Goal: Browse casually

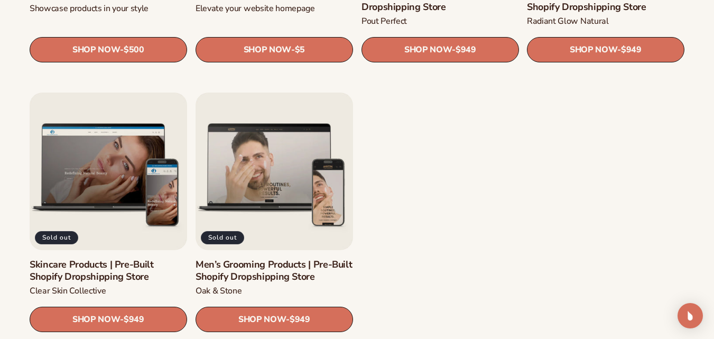
scroll to position [1322, 0]
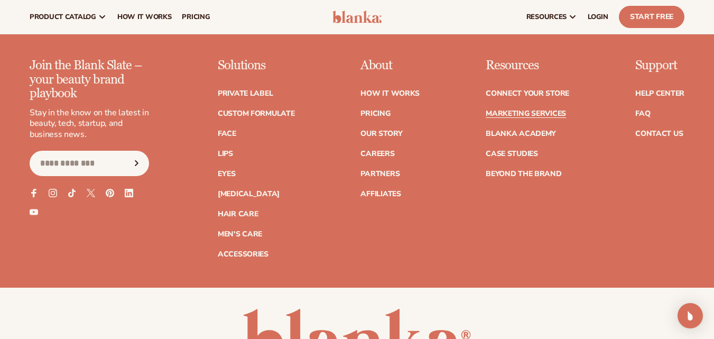
scroll to position [2284, 0]
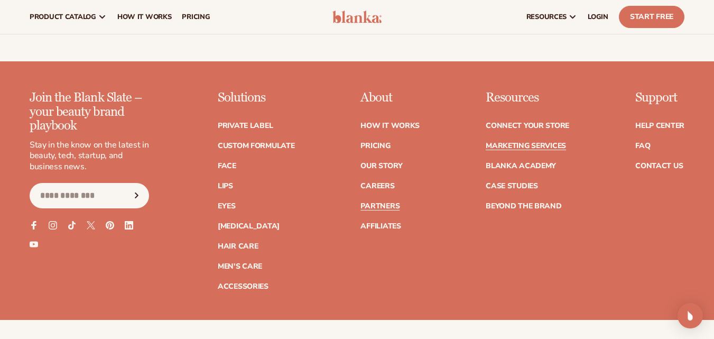
click at [386, 202] on link "Partners" at bounding box center [379, 205] width 39 height 7
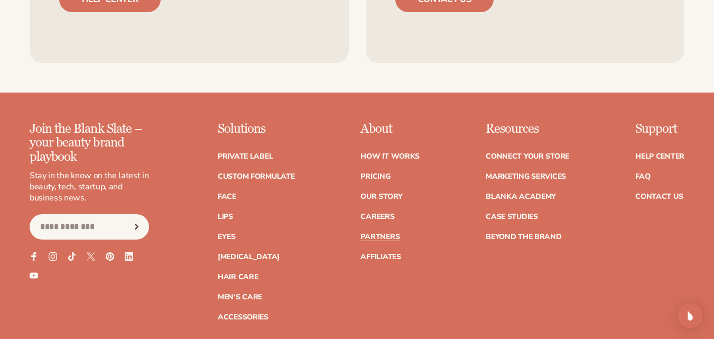
scroll to position [1826, 0]
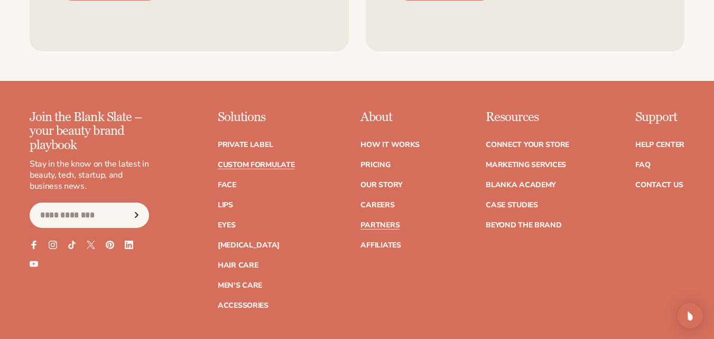
click at [255, 161] on link "Custom formulate" at bounding box center [256, 164] width 77 height 7
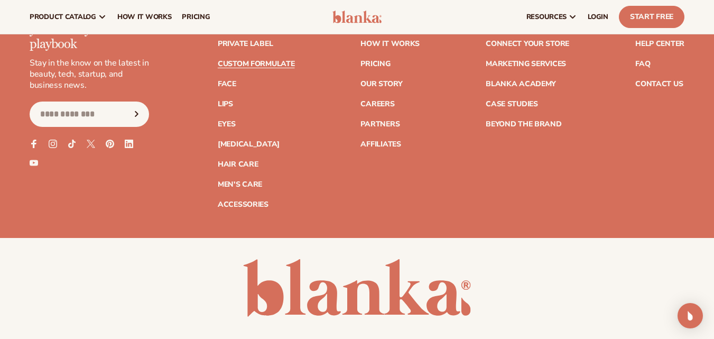
scroll to position [1550, 0]
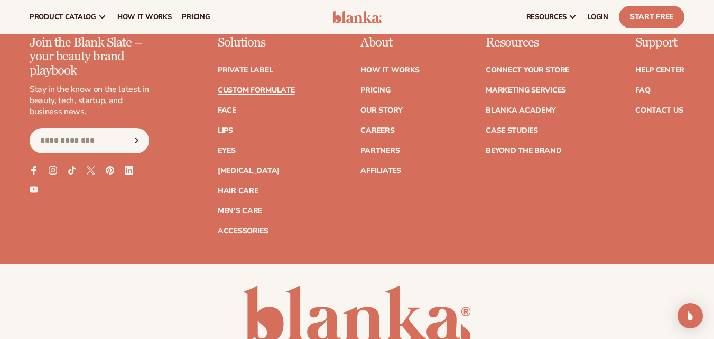
drag, startPoint x: 718, startPoint y: 50, endPoint x: 708, endPoint y: 298, distance: 248.6
click at [253, 211] on link "Men's Care" at bounding box center [240, 210] width 44 height 7
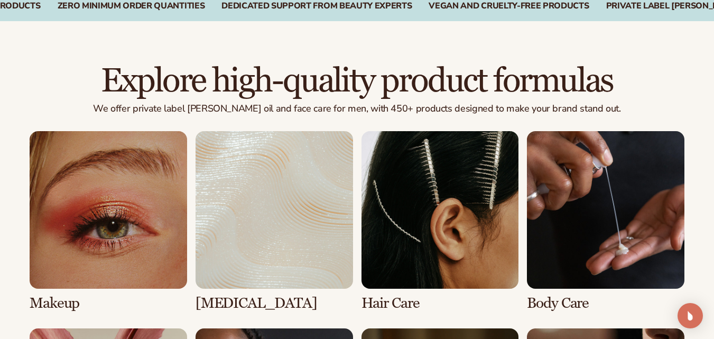
scroll to position [958, 0]
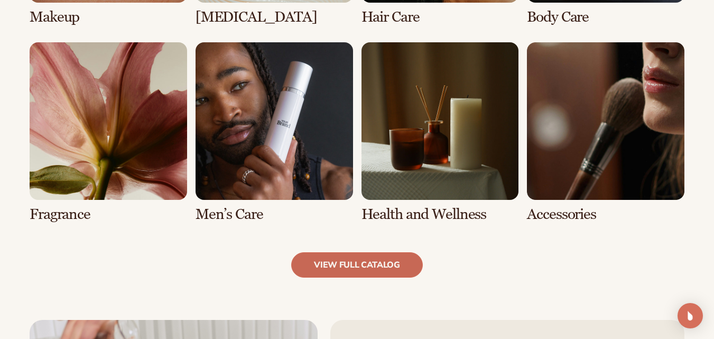
click at [337, 274] on link "view full catalog" at bounding box center [357, 264] width 132 height 25
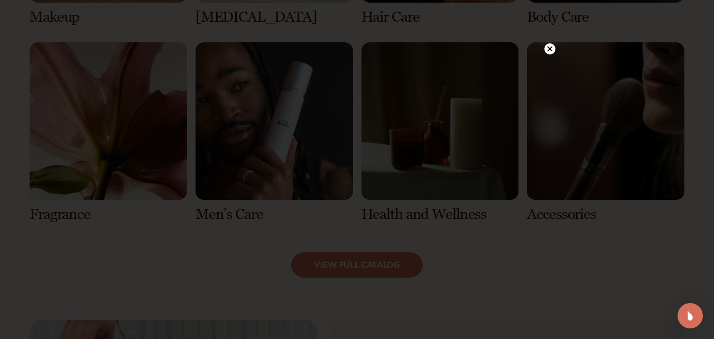
click at [550, 46] on circle at bounding box center [549, 48] width 11 height 11
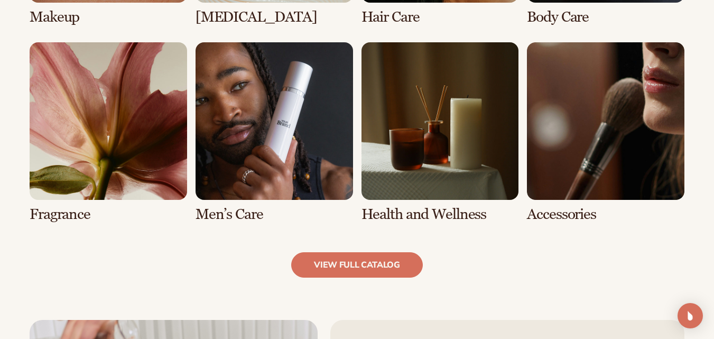
click at [272, 186] on link "6 / 8" at bounding box center [275, 132] width 158 height 180
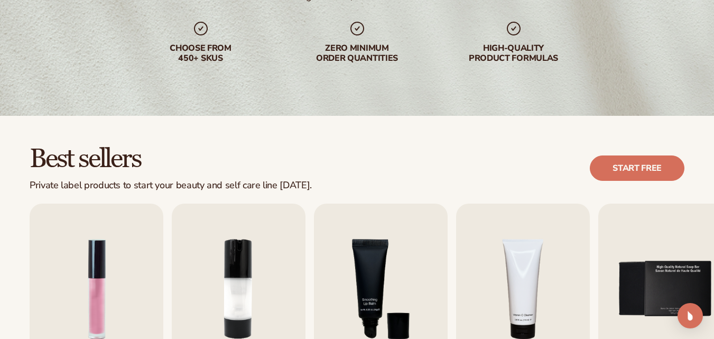
scroll to position [299, 0]
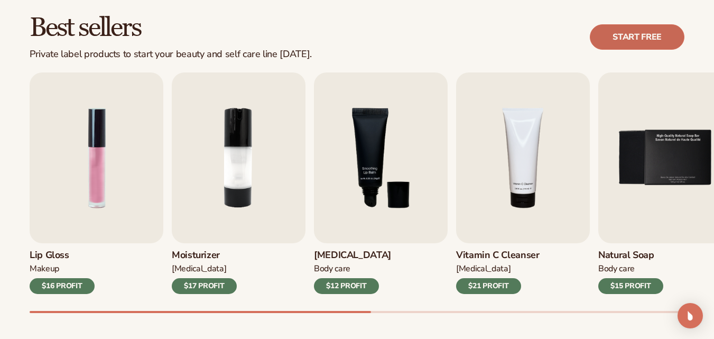
click at [624, 39] on link "Start free" at bounding box center [637, 36] width 95 height 25
